Goal: Use online tool/utility: Utilize a website feature to perform a specific function

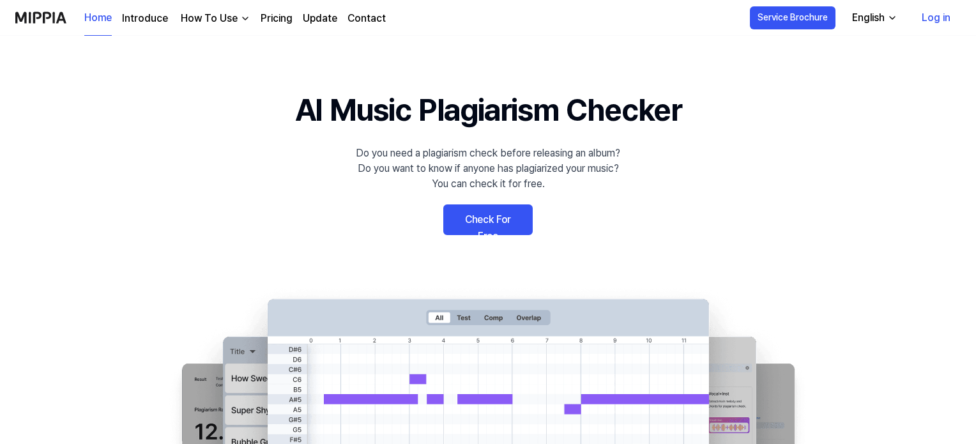
click at [465, 212] on link "Check For Free" at bounding box center [487, 219] width 89 height 31
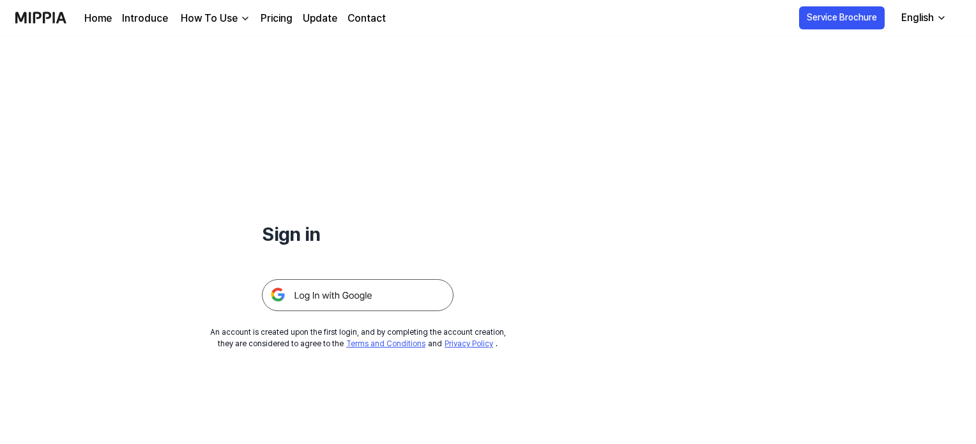
click at [365, 285] on img at bounding box center [358, 295] width 192 height 32
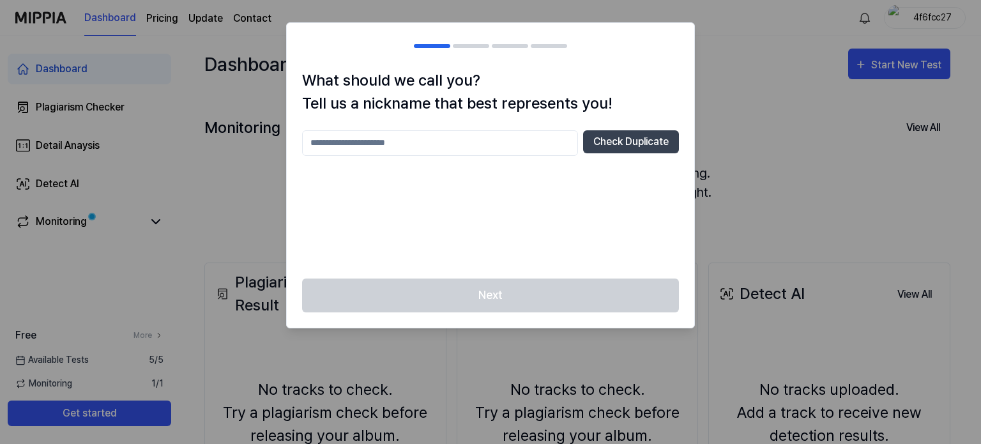
click at [384, 142] on input "text" at bounding box center [440, 143] width 276 height 26
type input "*****"
click at [495, 293] on div "Next" at bounding box center [490, 302] width 407 height 49
click at [612, 142] on button "Check Duplicate" at bounding box center [631, 141] width 96 height 23
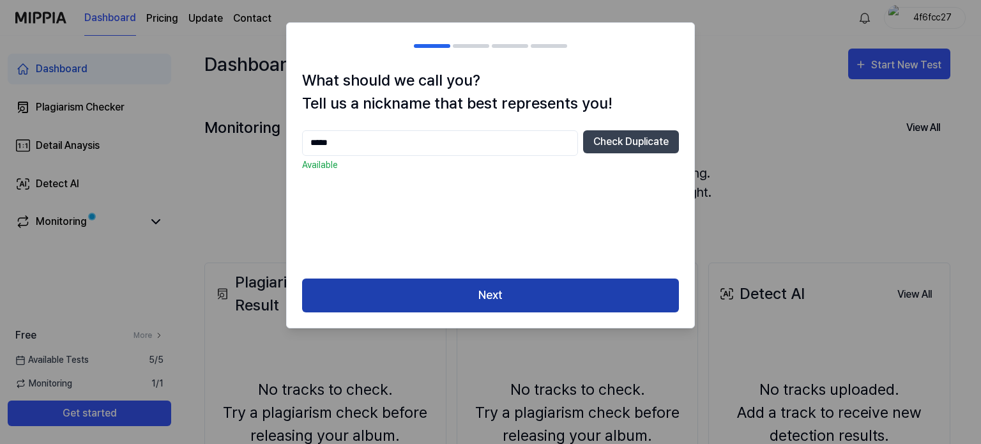
click at [457, 294] on button "Next" at bounding box center [490, 295] width 377 height 34
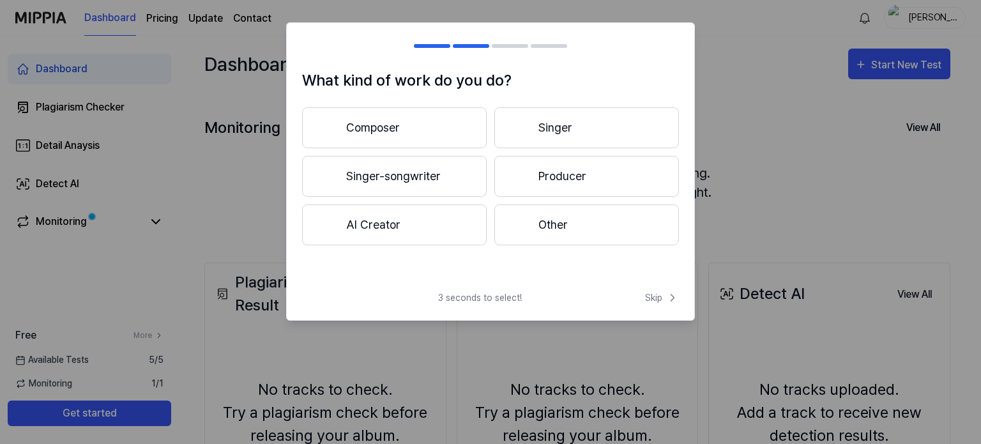
click at [435, 125] on button "Composer" at bounding box center [394, 127] width 185 height 41
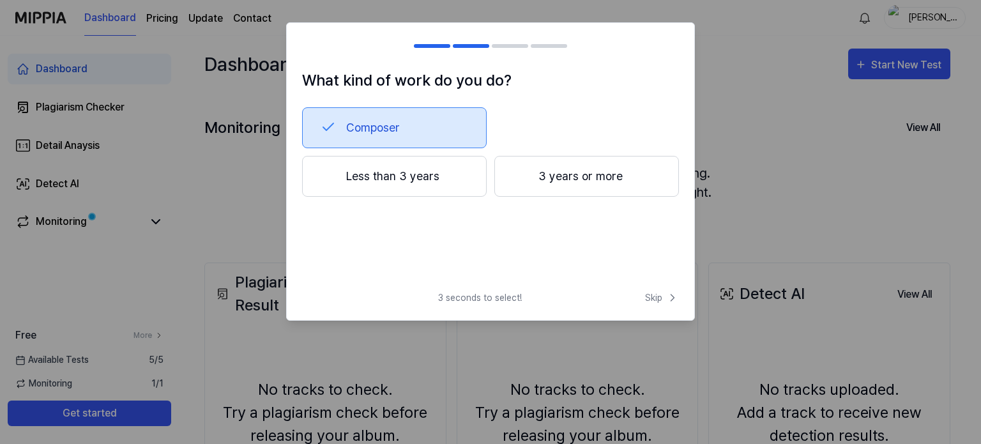
click at [424, 186] on button "Less than 3 years" at bounding box center [394, 176] width 185 height 41
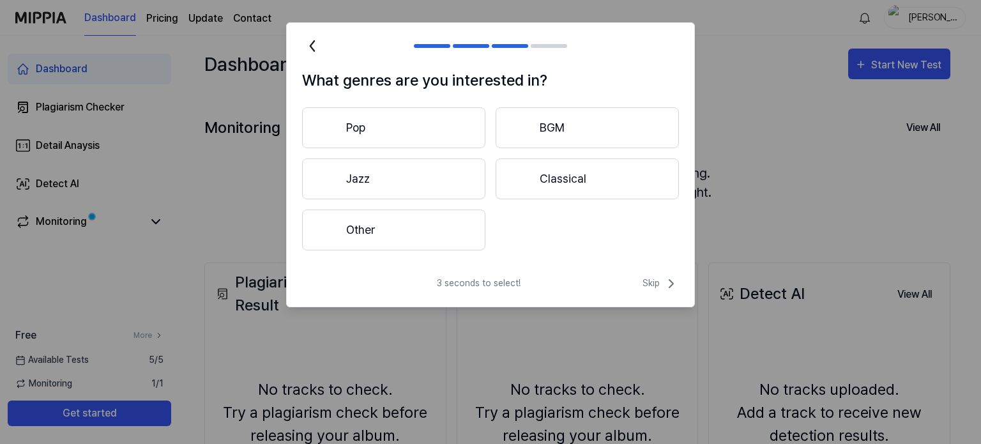
click at [547, 188] on button "Classical" at bounding box center [586, 178] width 183 height 41
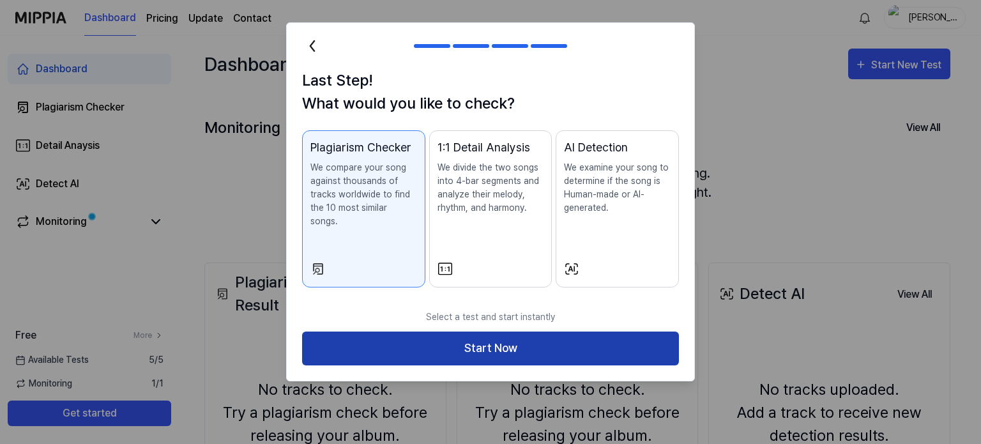
click at [463, 337] on button "Start Now" at bounding box center [490, 348] width 377 height 34
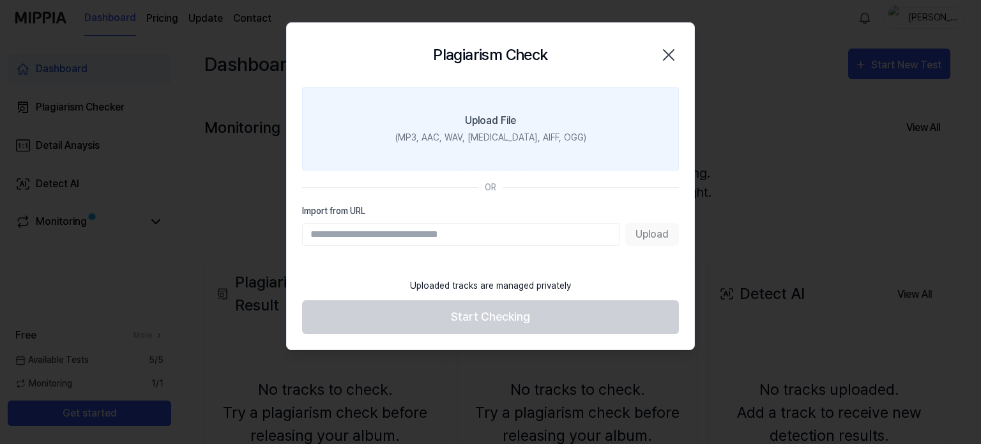
drag, startPoint x: 528, startPoint y: 132, endPoint x: 470, endPoint y: 132, distance: 58.1
click at [470, 132] on div "(MP3, AAC, WAV, FLAC, AIFF, OGG)" at bounding box center [490, 137] width 191 height 13
click at [0, 0] on input "Upload File (MP3, AAC, WAV, FLAC, AIFF, OGG)" at bounding box center [0, 0] width 0 height 0
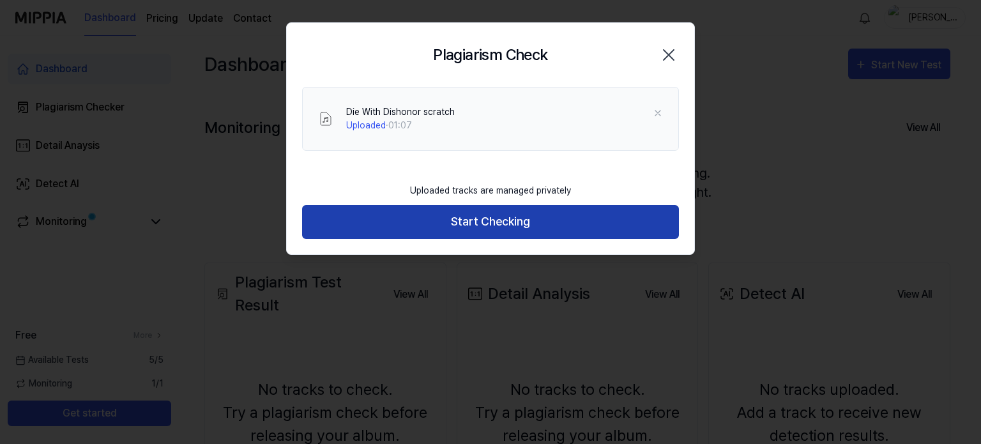
click at [444, 218] on button "Start Checking" at bounding box center [490, 222] width 377 height 34
